Goal: Information Seeking & Learning: Learn about a topic

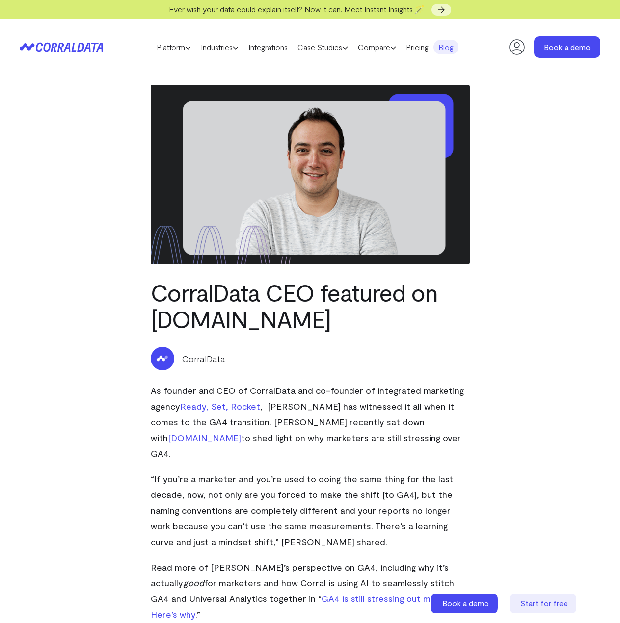
click at [91, 43] on icon at bounding box center [95, 47] width 8 height 9
